Goal: Task Accomplishment & Management: Complete application form

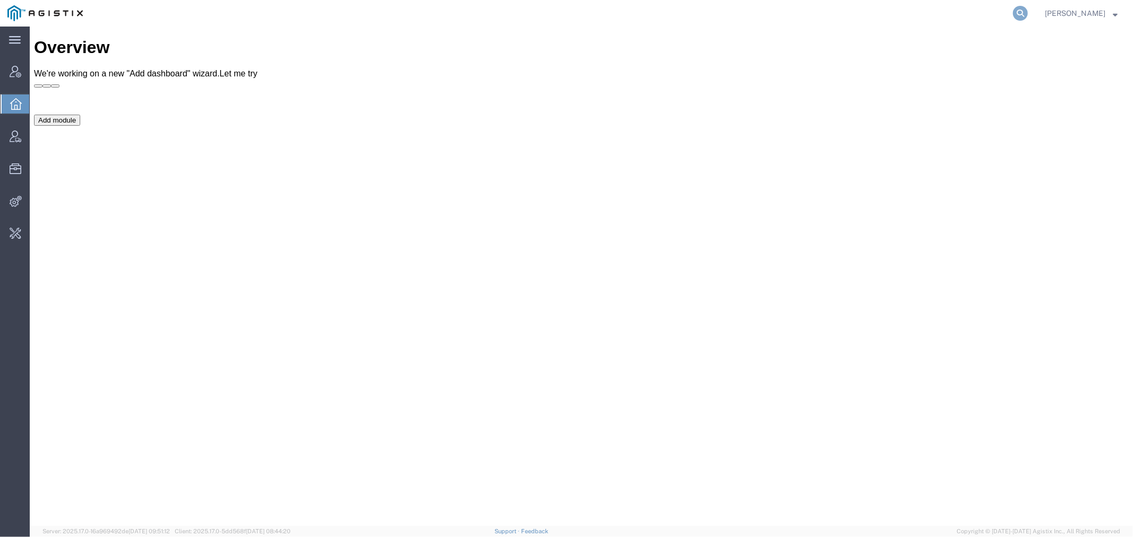
click at [1027, 7] on icon at bounding box center [1020, 13] width 15 height 15
click at [742, 10] on input "search" at bounding box center [851, 13] width 323 height 25
type input "o"
type input "chiran"
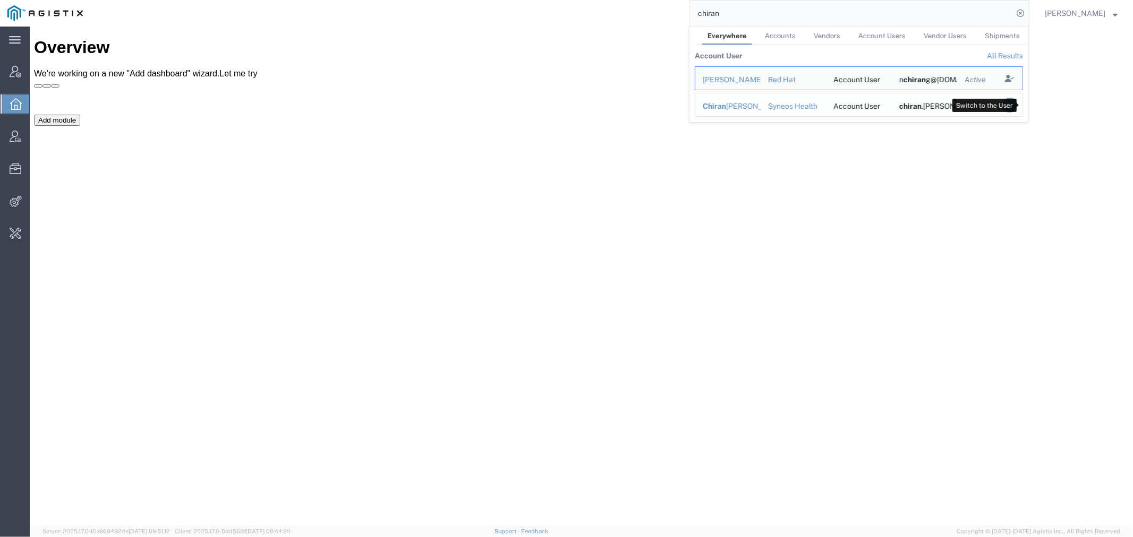
click at [1017, 108] on icon "Search Results" at bounding box center [1009, 105] width 15 height 15
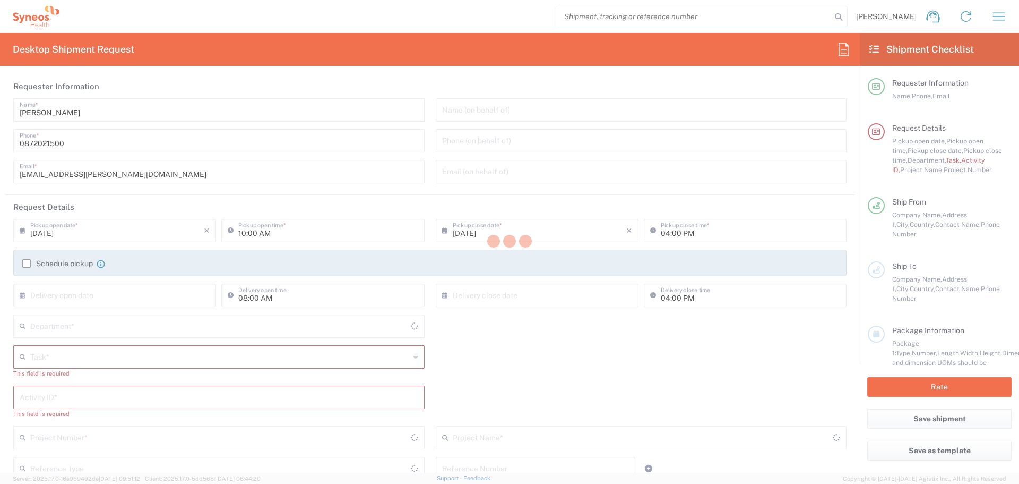
click at [707, 20] on div at bounding box center [509, 242] width 1019 height 484
type input "[GEOGRAPHIC_DATA]"
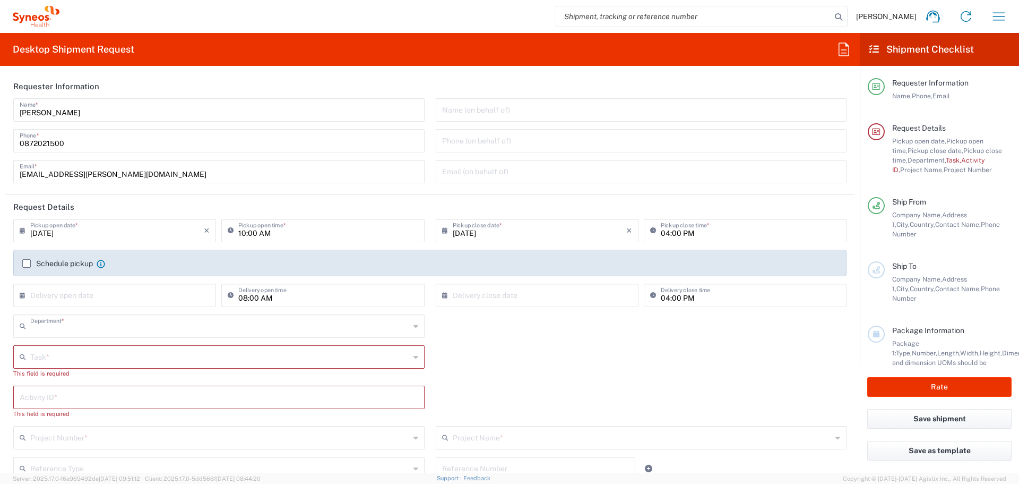
type input "4510"
type input "Syneos Health Australia Pty Ltd"
click at [692, 17] on input "search" at bounding box center [693, 16] width 275 height 20
paste input "708693"
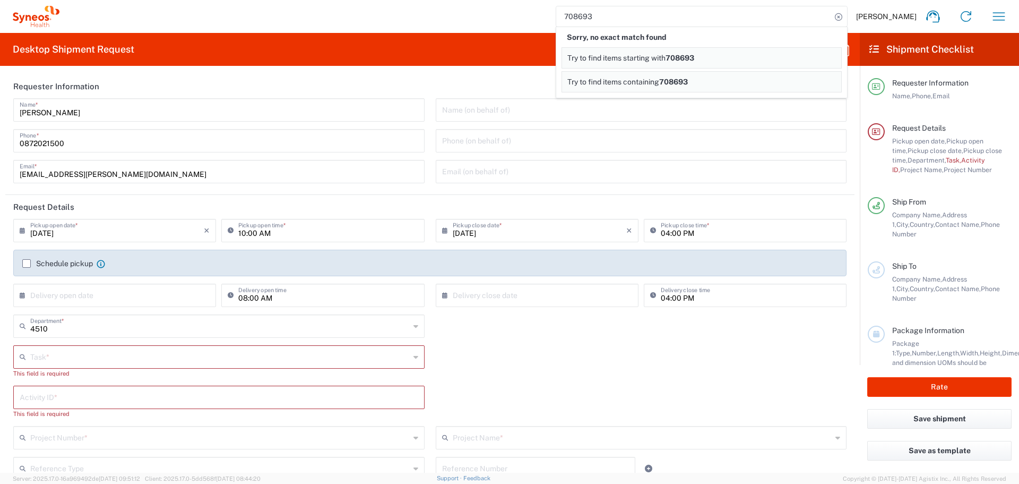
click at [608, 18] on input "708693" at bounding box center [693, 16] width 275 height 20
paste input "56453578"
type input "56453578"
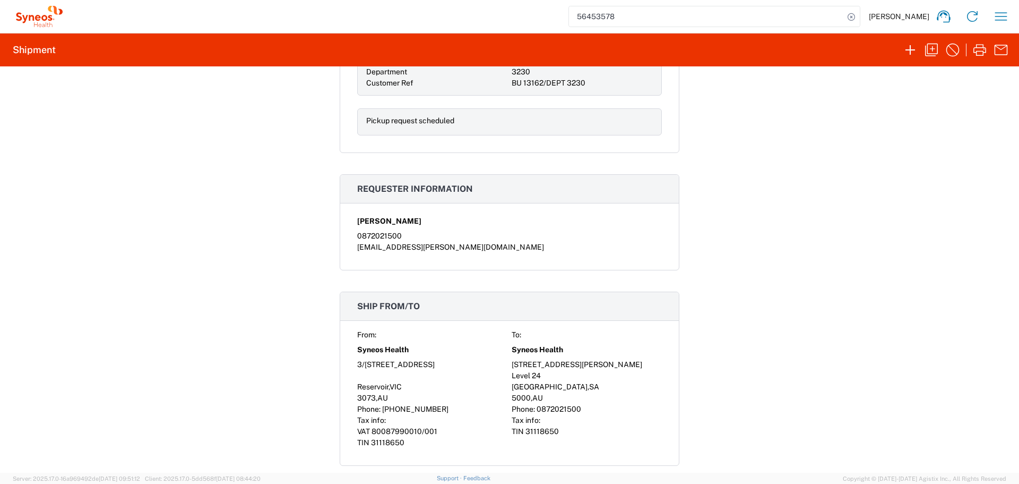
scroll to position [531, 0]
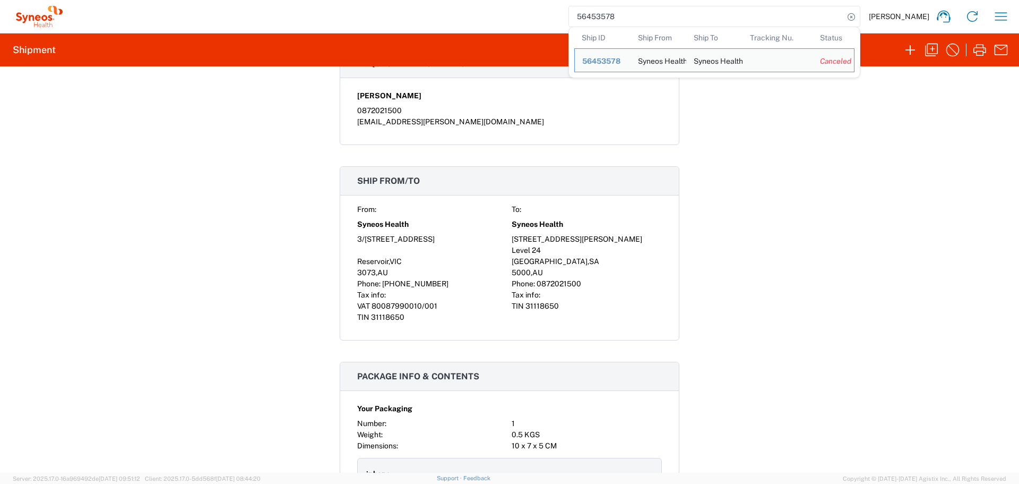
click at [859, 124] on div "Shipment 56453578 Google Maps Documents Account Print Shipment Details Carrier …" at bounding box center [509, 269] width 1019 height 406
click at [650, 21] on input "56453578" at bounding box center [706, 16] width 275 height 20
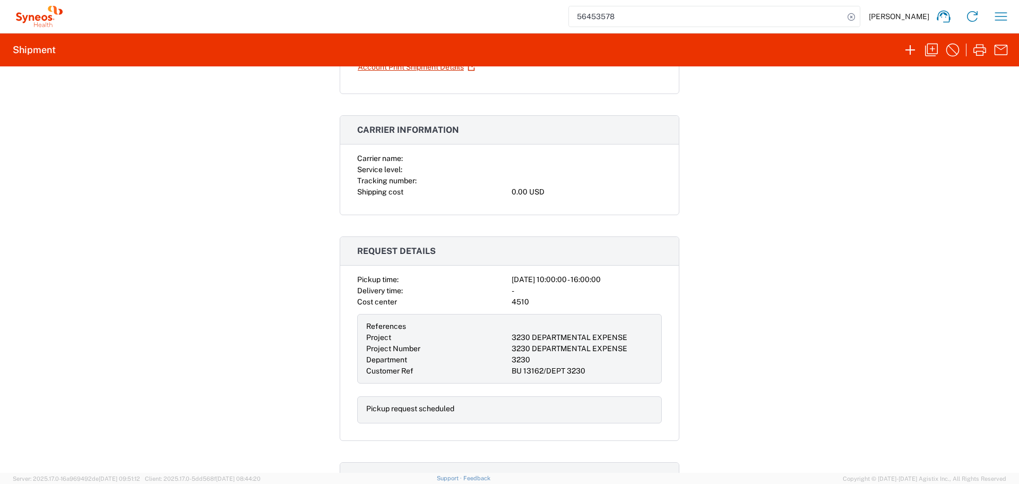
scroll to position [0, 0]
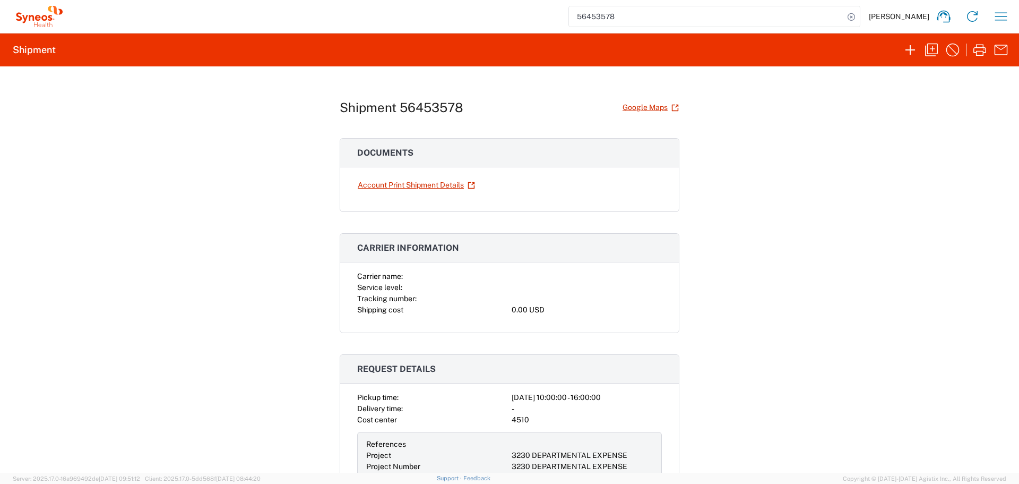
click at [426, 108] on h1 "Shipment 56453578" at bounding box center [402, 107] width 124 height 15
click at [587, 14] on input "56453578" at bounding box center [706, 16] width 275 height 20
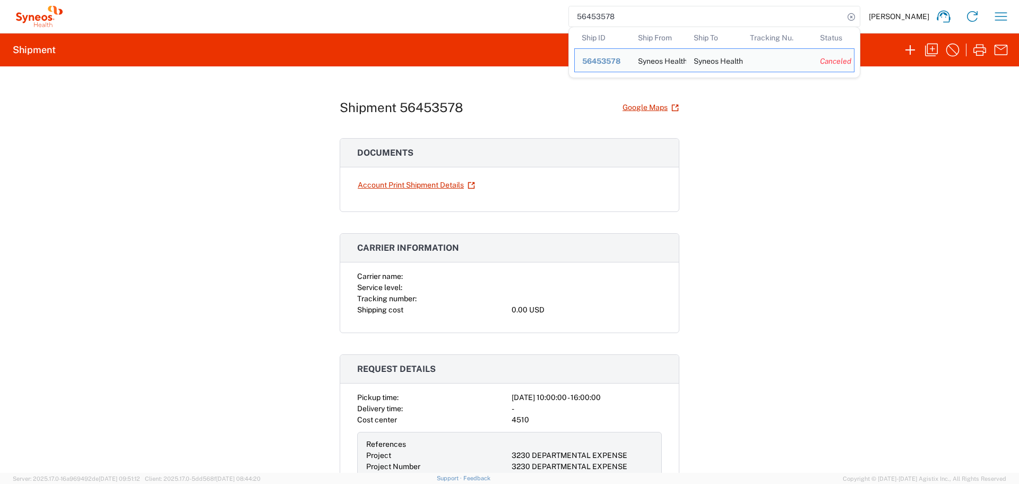
click at [587, 14] on input "56453578" at bounding box center [706, 16] width 275 height 20
click at [851, 19] on icon at bounding box center [851, 17] width 15 height 15
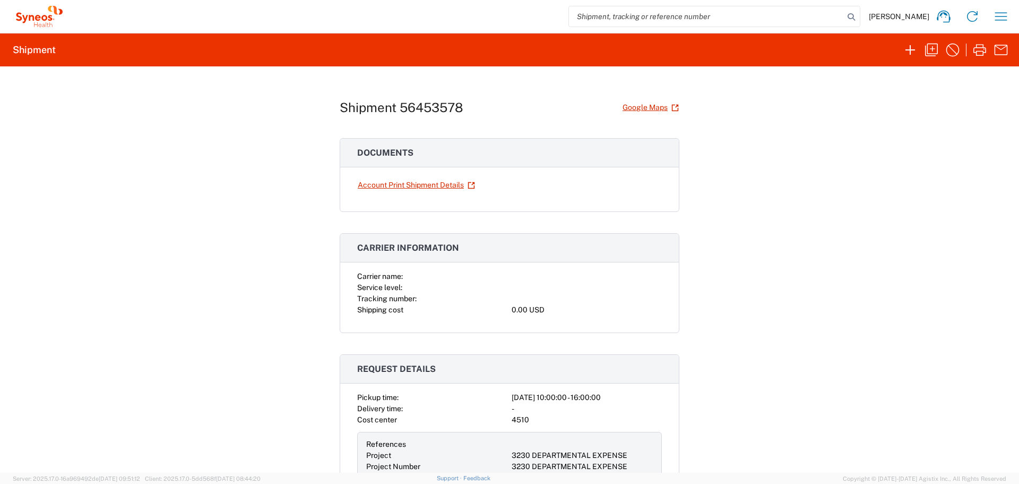
click at [735, 12] on input "search" at bounding box center [706, 16] width 275 height 20
paste input "56453578"
type input "56453578"
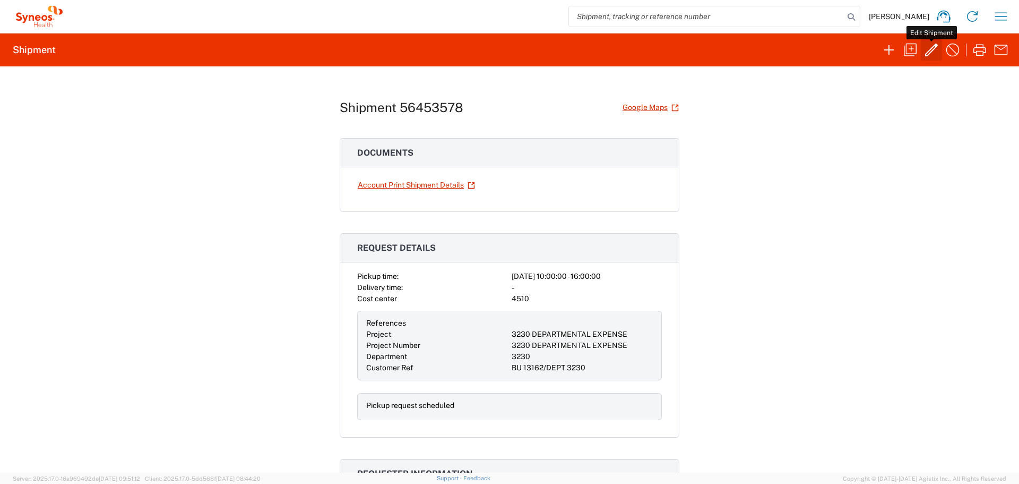
click at [932, 56] on icon "button" at bounding box center [931, 49] width 17 height 17
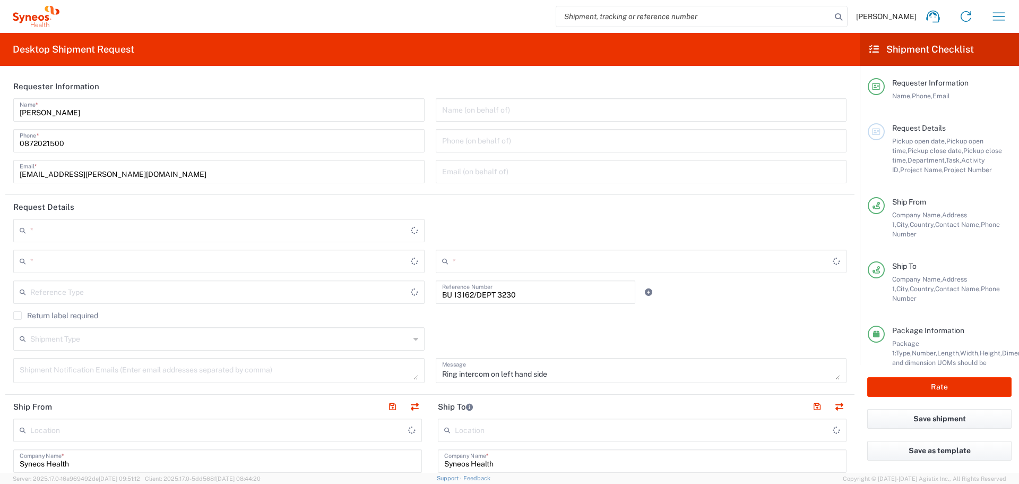
type input "Customer Ref"
type input "Victoria"
type input "[GEOGRAPHIC_DATA]"
type input "Residential/Home"
type input "[GEOGRAPHIC_DATA]"
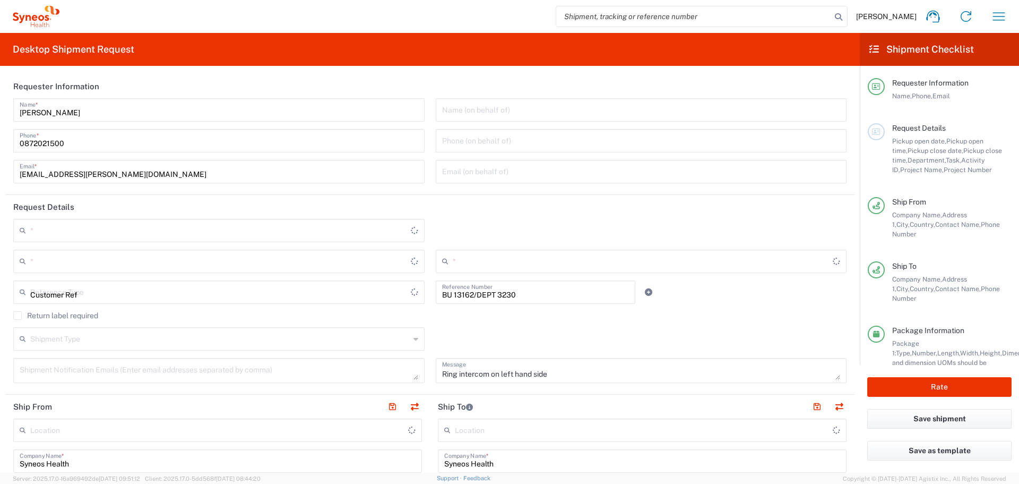
type input "[GEOGRAPHIC_DATA]"
type input "Business (General)"
type input "Your Packaging"
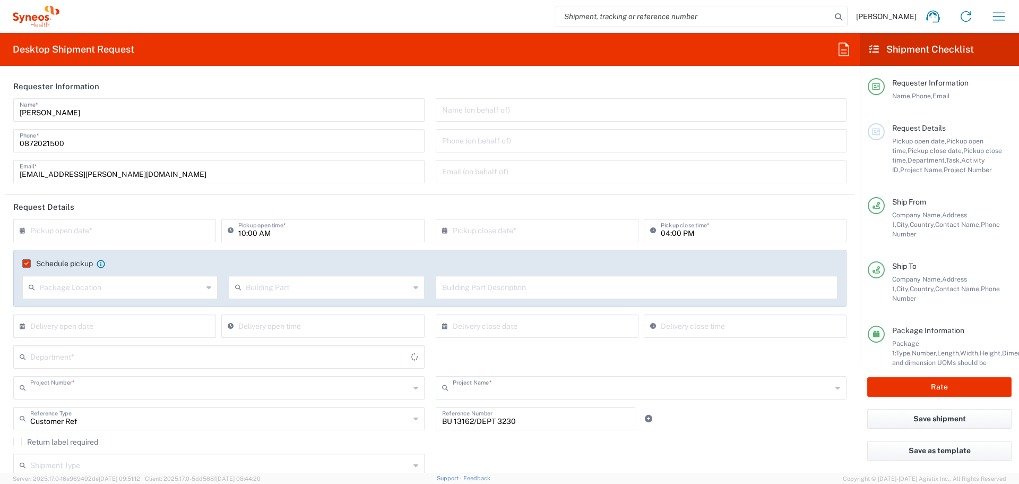
type input "3230"
type input "3230 DEPARTMENTAL EXPENSE"
type input "Syneos Health Australia Pty Ltd"
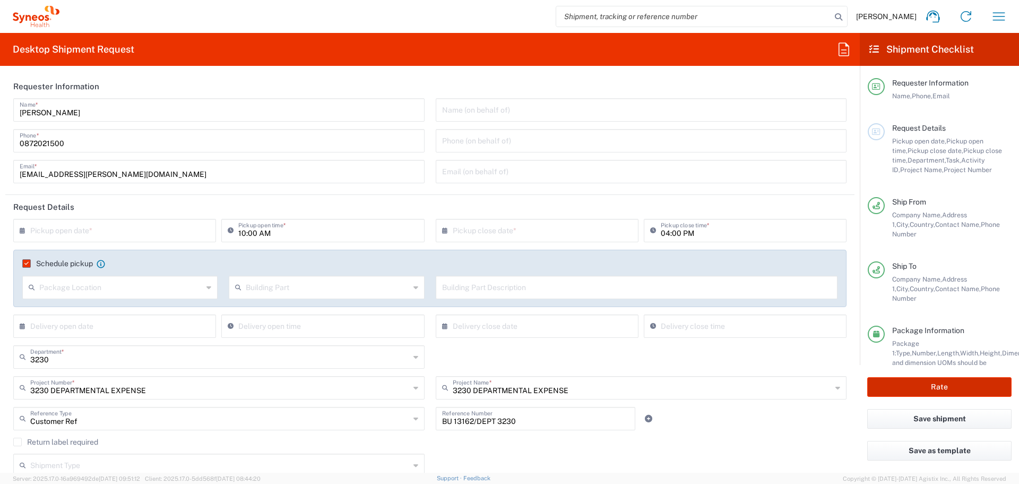
click at [916, 388] on button "Rate" at bounding box center [940, 387] width 144 height 20
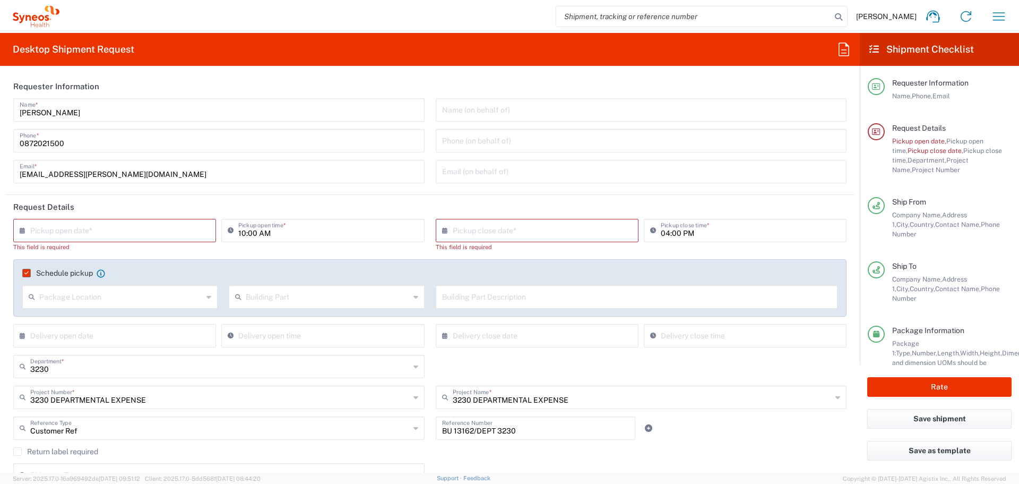
click at [149, 230] on input "text" at bounding box center [117, 229] width 174 height 19
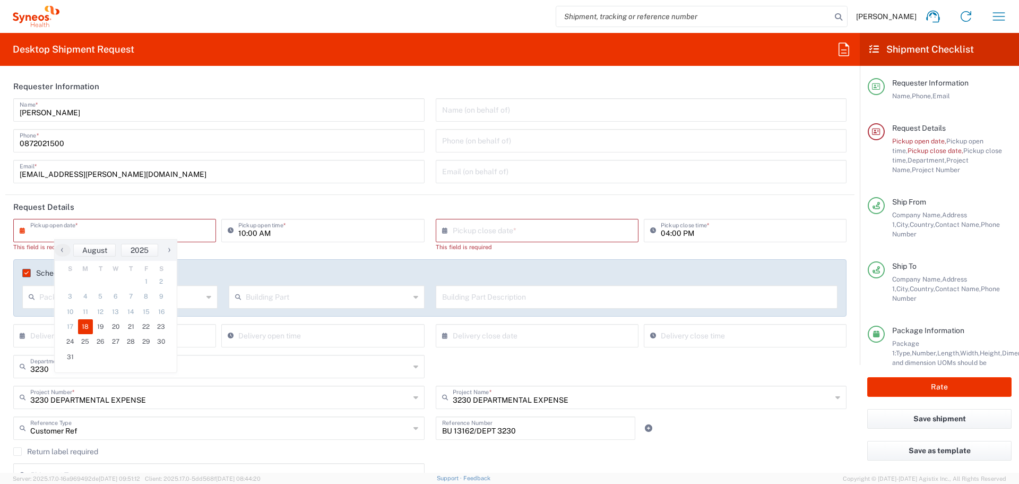
click at [83, 329] on span "18" at bounding box center [85, 326] width 15 height 15
type input "[DATE]"
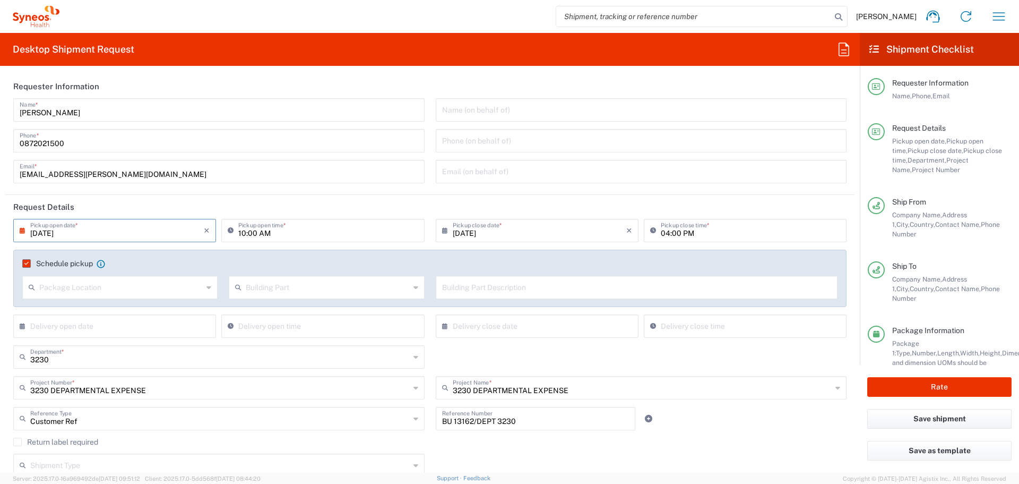
click at [42, 234] on input "[DATE]" at bounding box center [117, 229] width 174 height 19
click at [102, 321] on span "19" at bounding box center [100, 326] width 15 height 15
type input "[DATE]"
click at [894, 388] on button "Rate" at bounding box center [940, 387] width 144 height 20
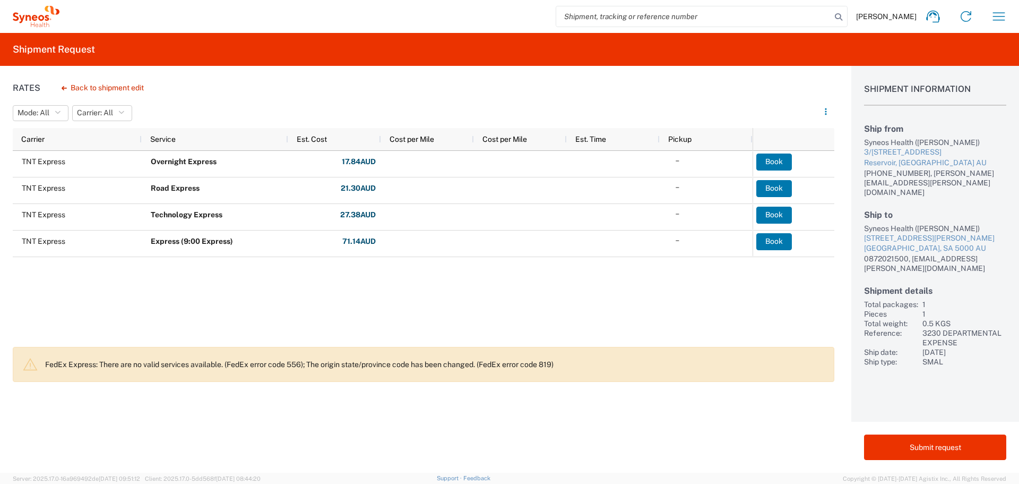
click at [598, 14] on input "search" at bounding box center [693, 16] width 275 height 20
paste input "56453552"
type input "56453552"
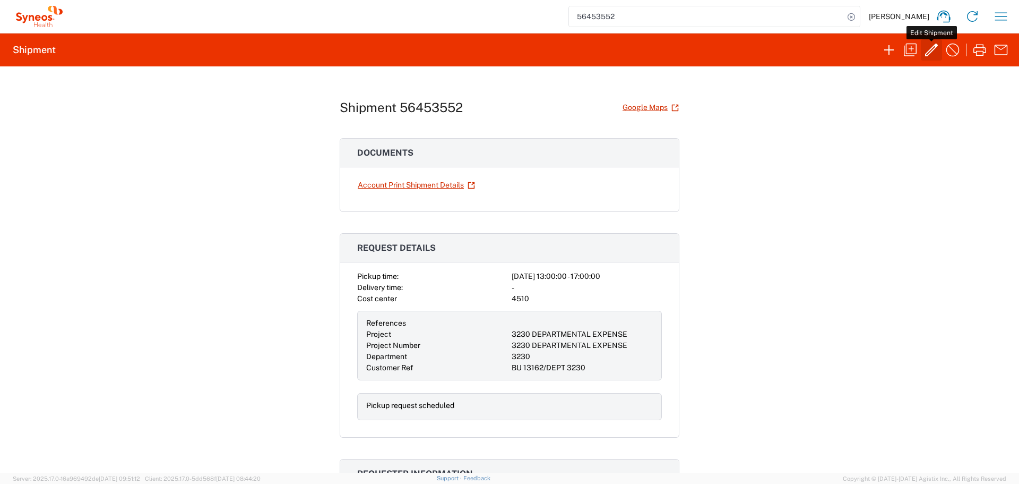
click at [928, 50] on icon "button" at bounding box center [931, 49] width 17 height 17
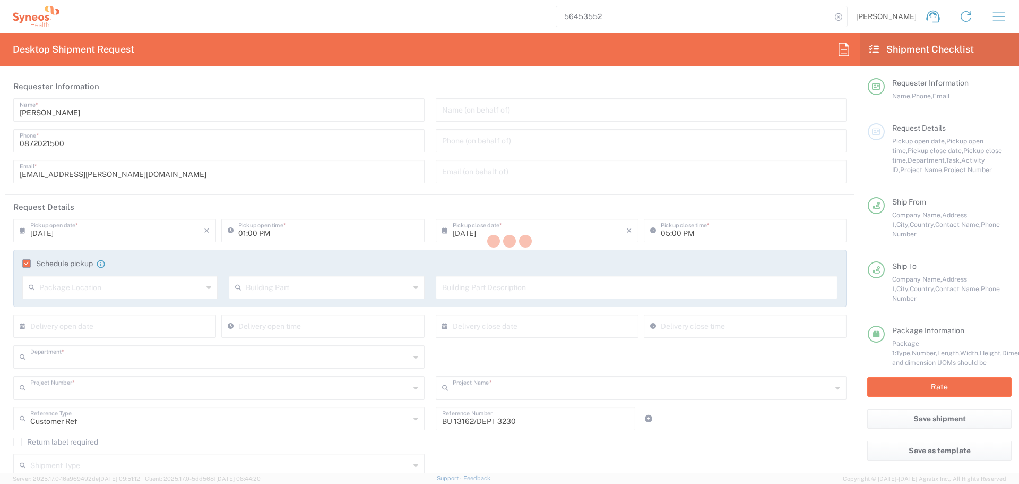
type input "3230"
type input "3230 DEPARTMENTAL EXPENSE"
type input "[GEOGRAPHIC_DATA]"
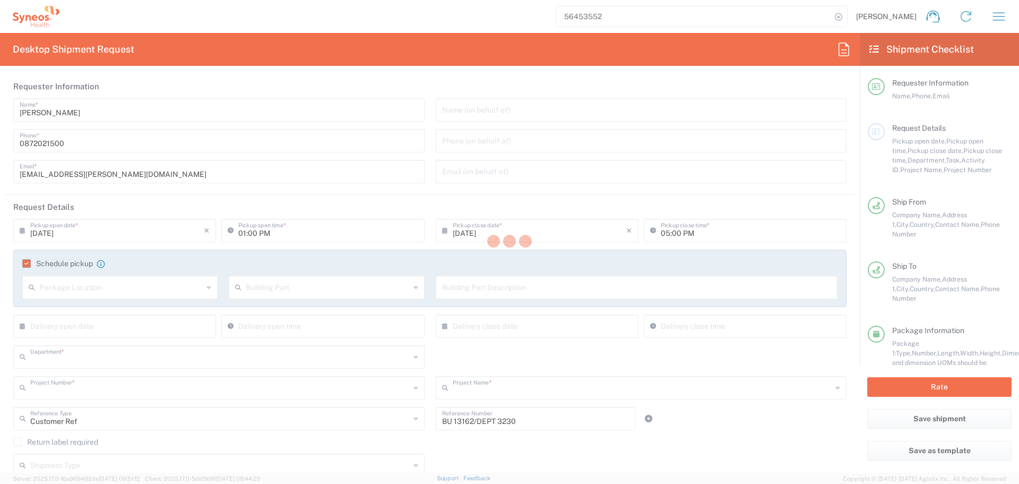
type input "Your Packaging"
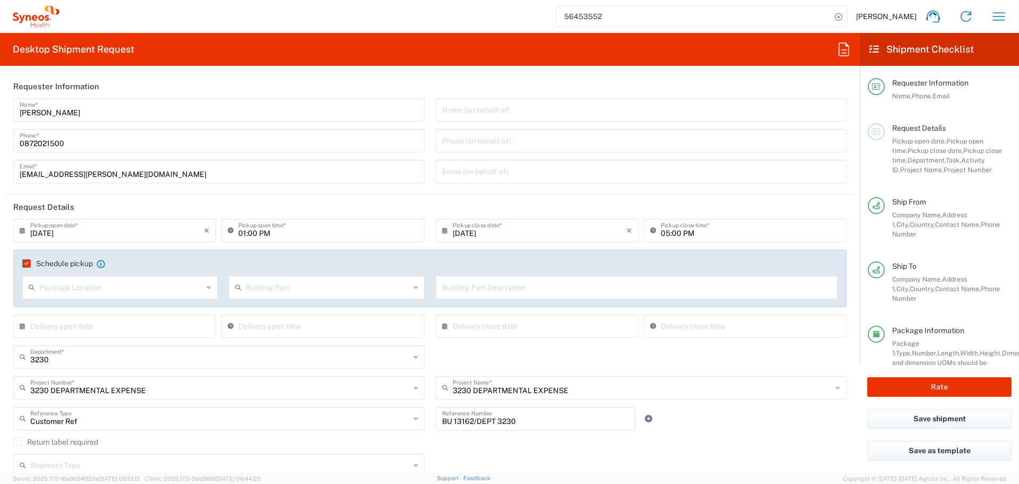
click at [130, 230] on input "[DATE]" at bounding box center [117, 229] width 174 height 19
click at [102, 328] on span "19" at bounding box center [100, 326] width 15 height 15
type input "[DATE]"
click at [905, 383] on button "Rate" at bounding box center [940, 387] width 144 height 20
